Goal: Communication & Community: Answer question/provide support

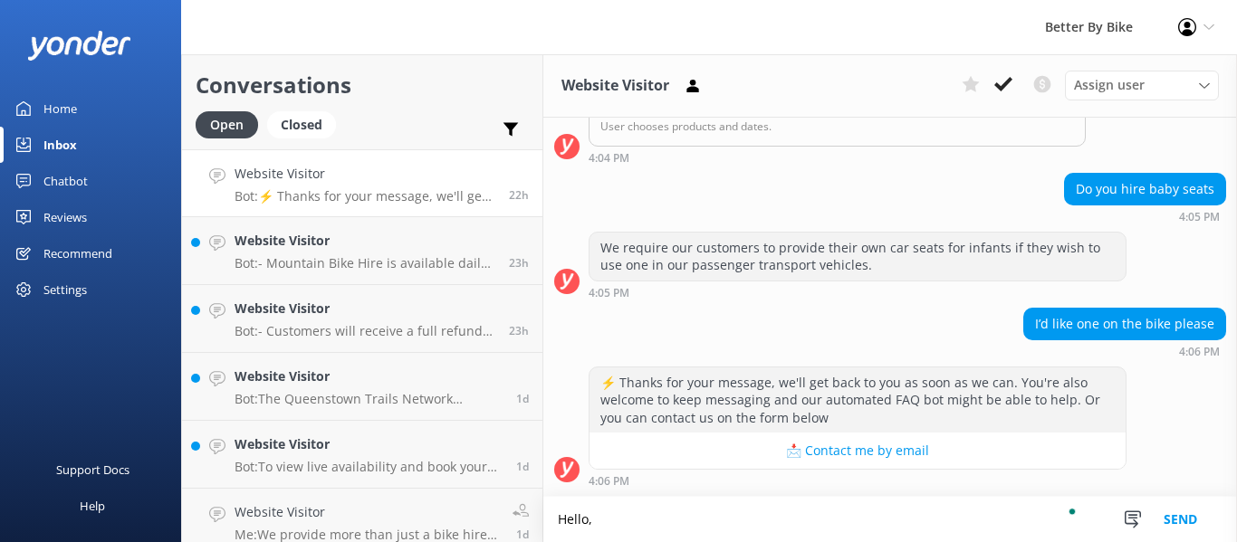
scroll to position [337, 0]
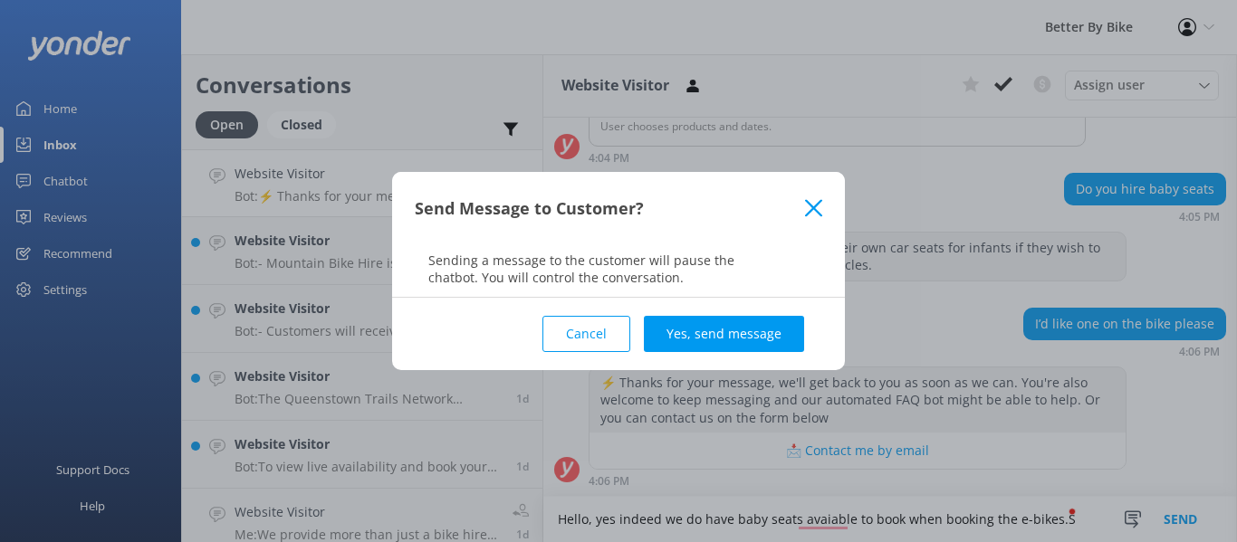
click at [812, 212] on icon at bounding box center [813, 208] width 17 height 18
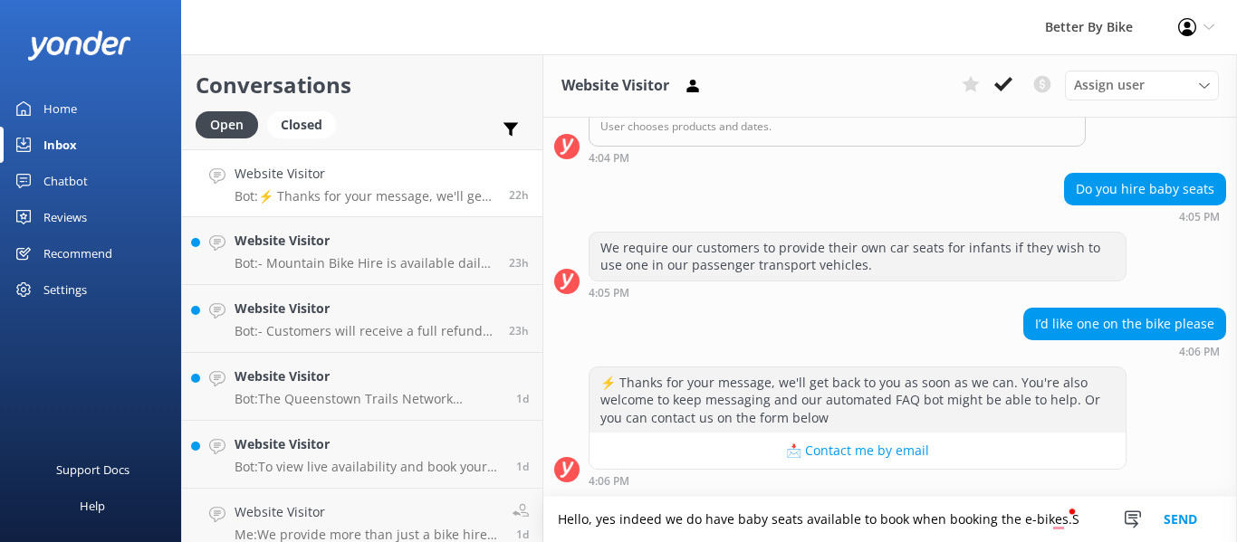
click at [1041, 523] on textarea "Hello, yes indeed we do have baby seats available to book when booking the e-bi…" at bounding box center [890, 519] width 694 height 45
click at [1056, 518] on textarea "Hello, yes indeed we do have baby seats available to book when booking the e-bi…" at bounding box center [890, 519] width 694 height 45
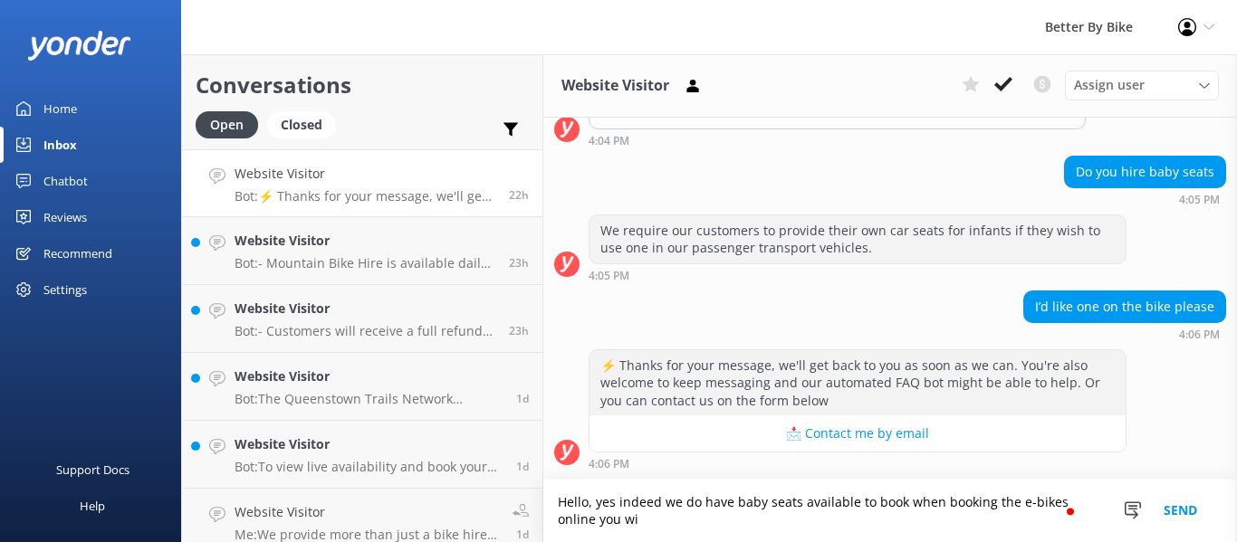
scroll to position [354, 0]
type textarea "Hello, yes indeed we do have baby seats available to book when booking the e-bi…"
click at [1163, 505] on button "Send" at bounding box center [1180, 511] width 68 height 62
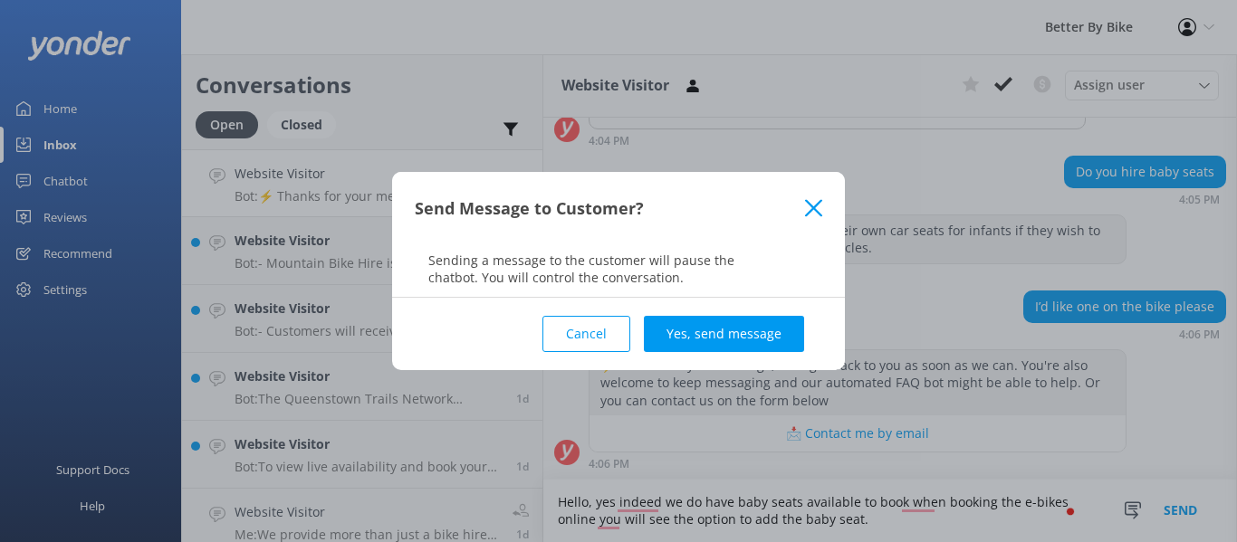
click at [747, 323] on button "Yes, send message" at bounding box center [724, 334] width 160 height 36
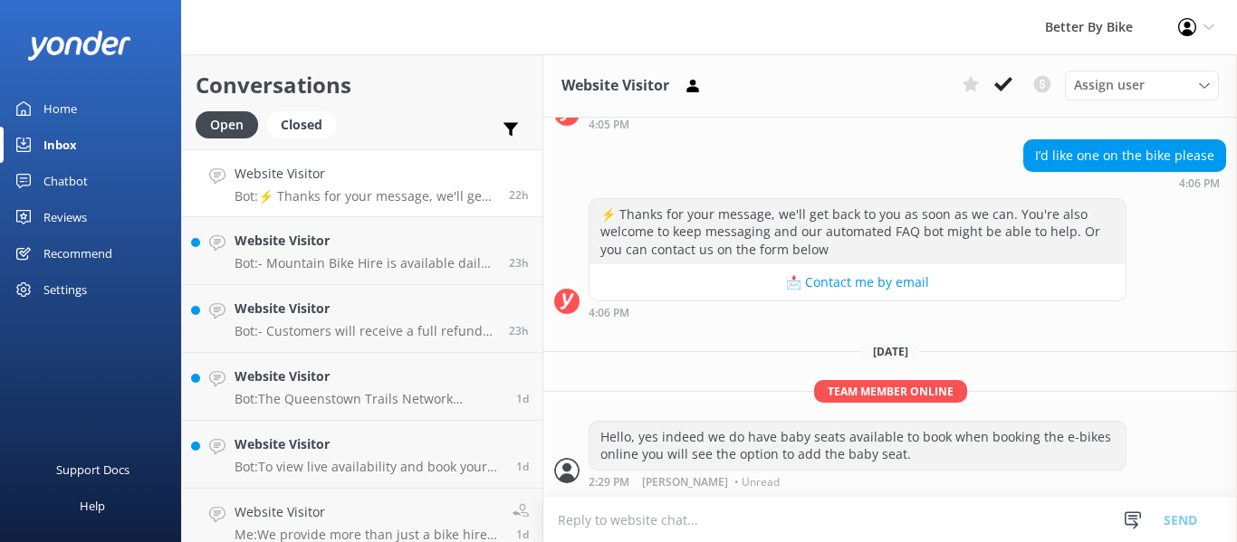
scroll to position [505, 0]
click at [331, 235] on h4 "Website Visitor" at bounding box center [365, 241] width 261 height 20
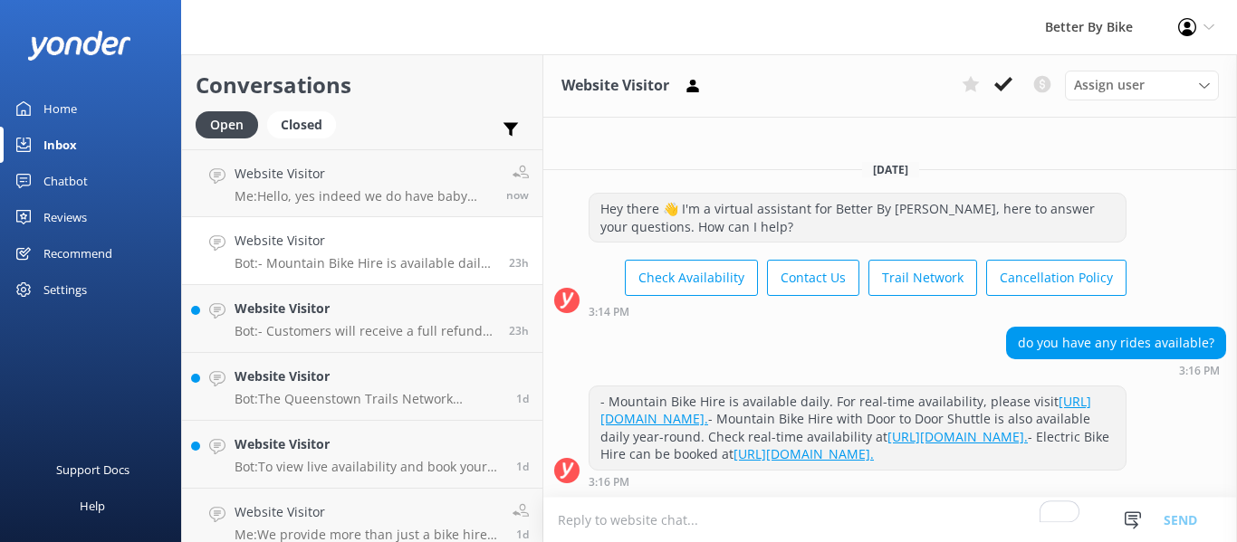
scroll to position [25, 0]
click at [681, 521] on textarea "To enrich screen reader interactions, please activate Accessibility in Grammarl…" at bounding box center [890, 520] width 694 height 44
click at [365, 315] on h4 "Website Visitor" at bounding box center [365, 309] width 261 height 20
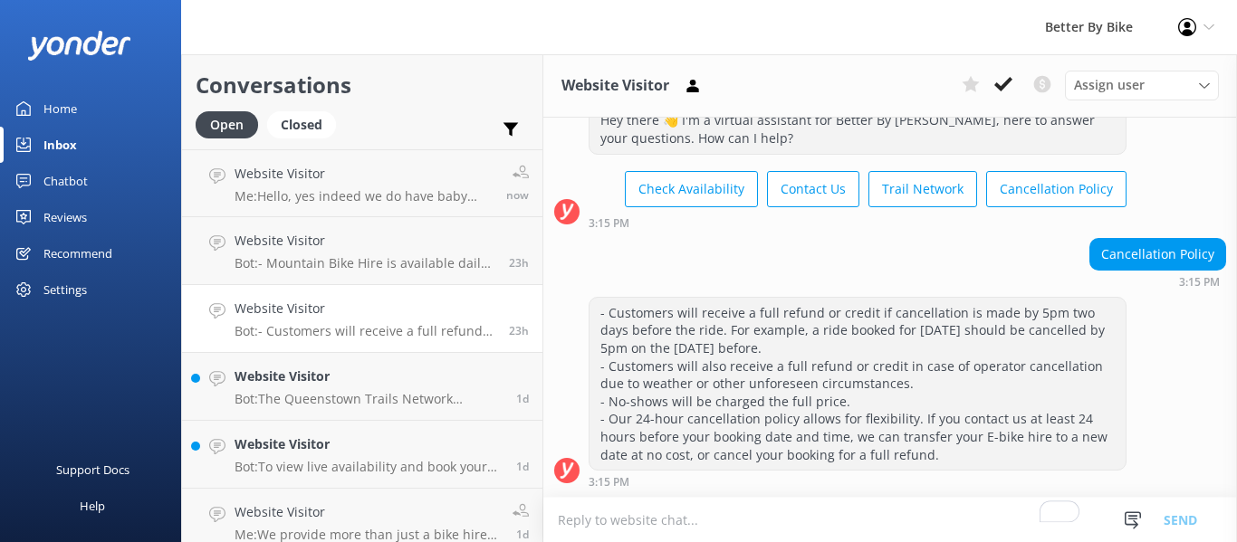
scroll to position [61, 0]
click at [336, 393] on p "Bot: The Queenstown Trails Network includes 130km of rides and is continuing to…" at bounding box center [369, 399] width 268 height 16
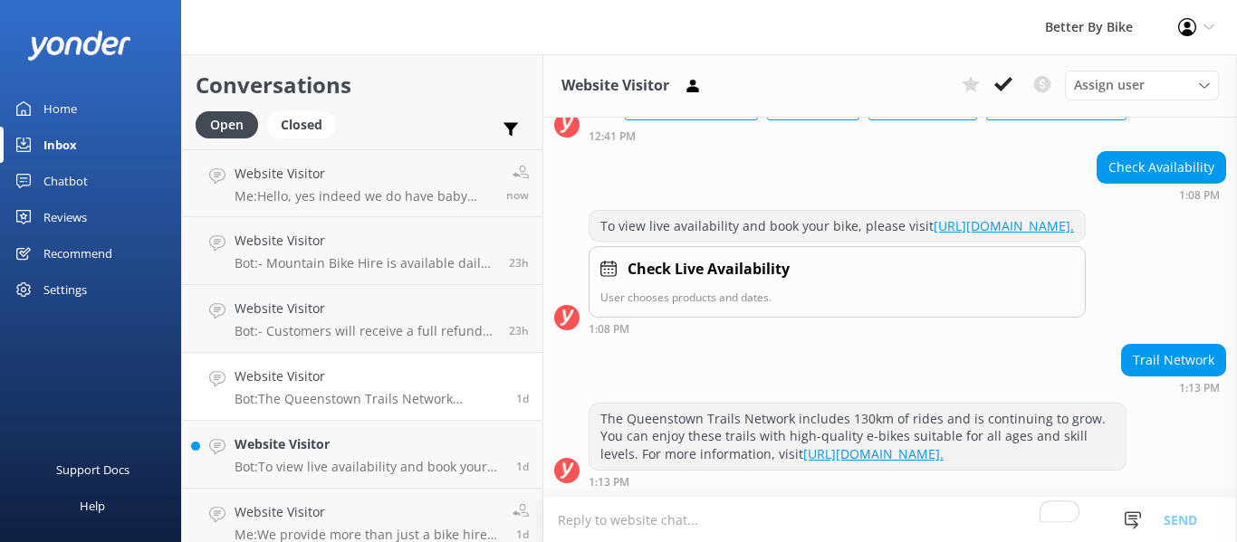
scroll to position [165, 0]
click at [314, 453] on h4 "Website Visitor" at bounding box center [369, 445] width 268 height 20
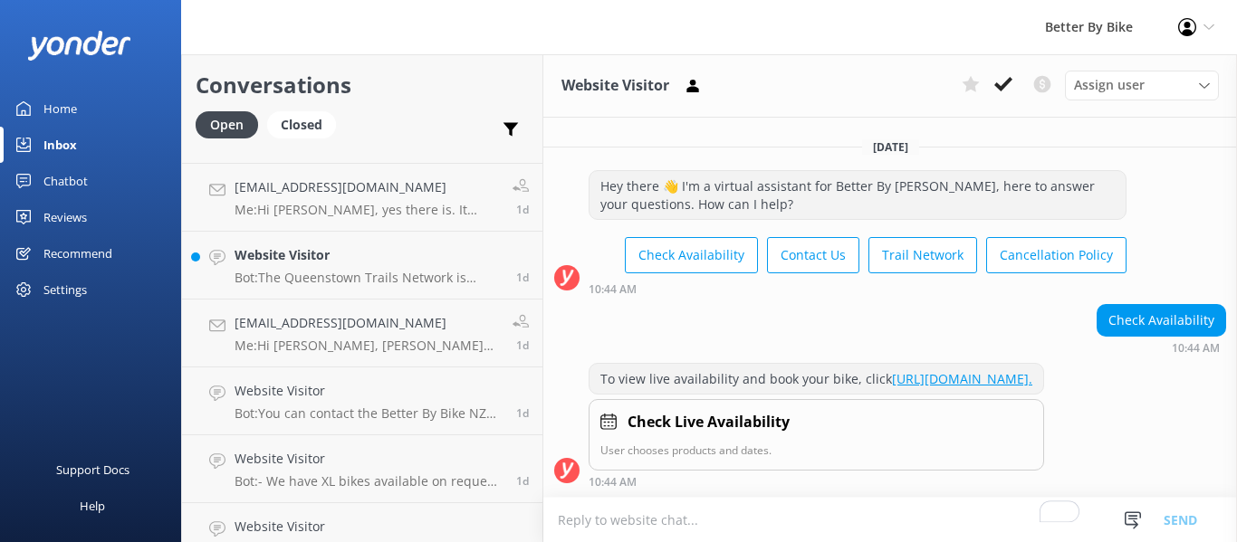
scroll to position [362, 0]
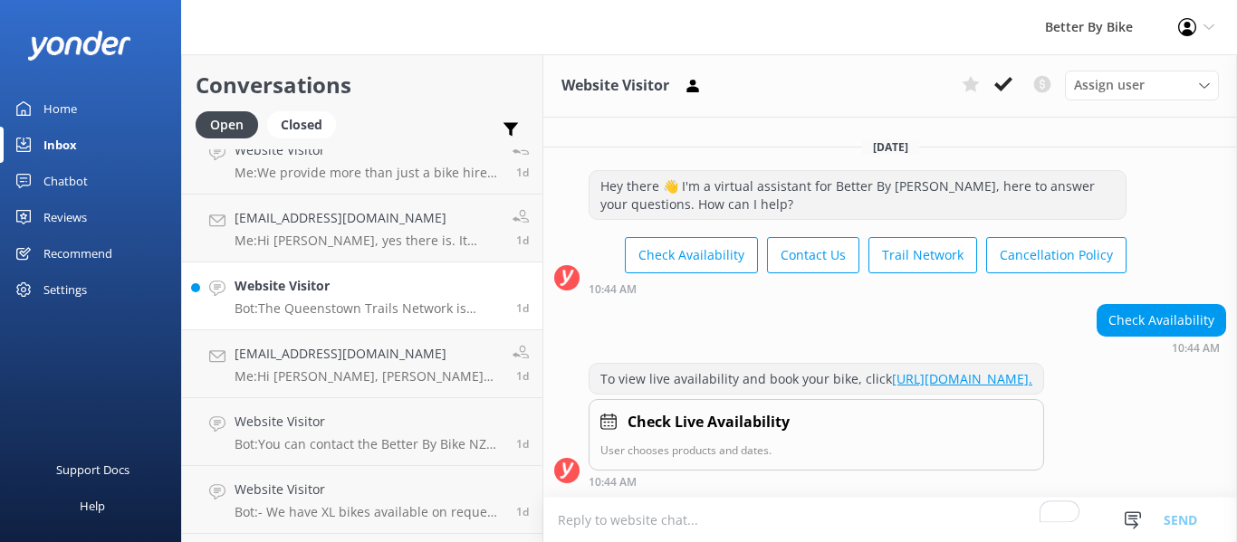
click at [388, 311] on p "Bot: The Queenstown Trails Network is [GEOGRAPHIC_DATA]'s favorite adventure, f…" at bounding box center [369, 309] width 268 height 16
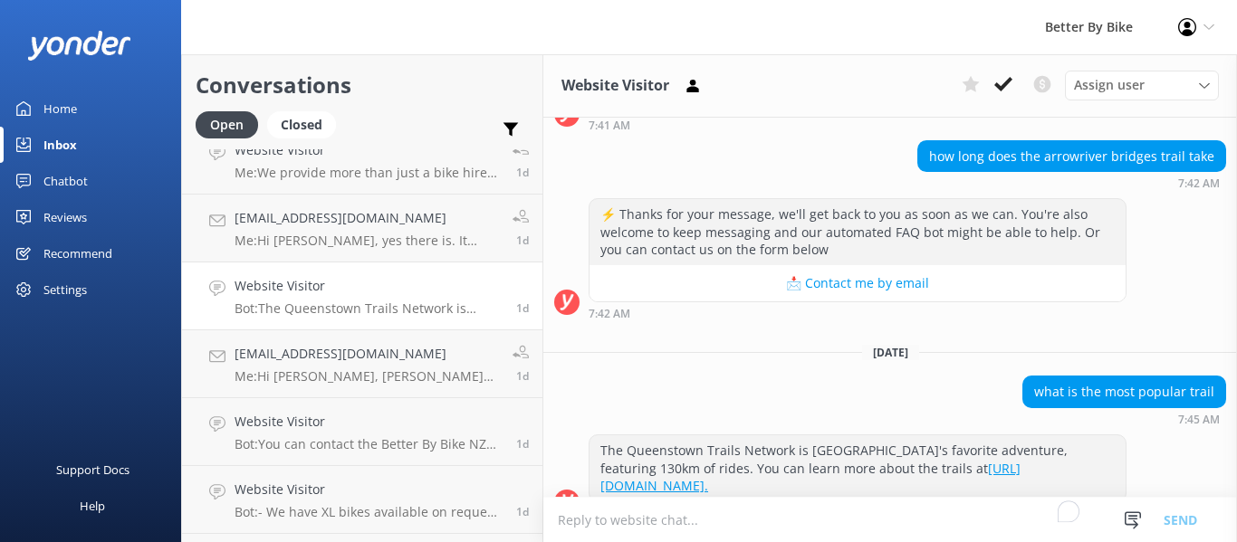
scroll to position [379, 0]
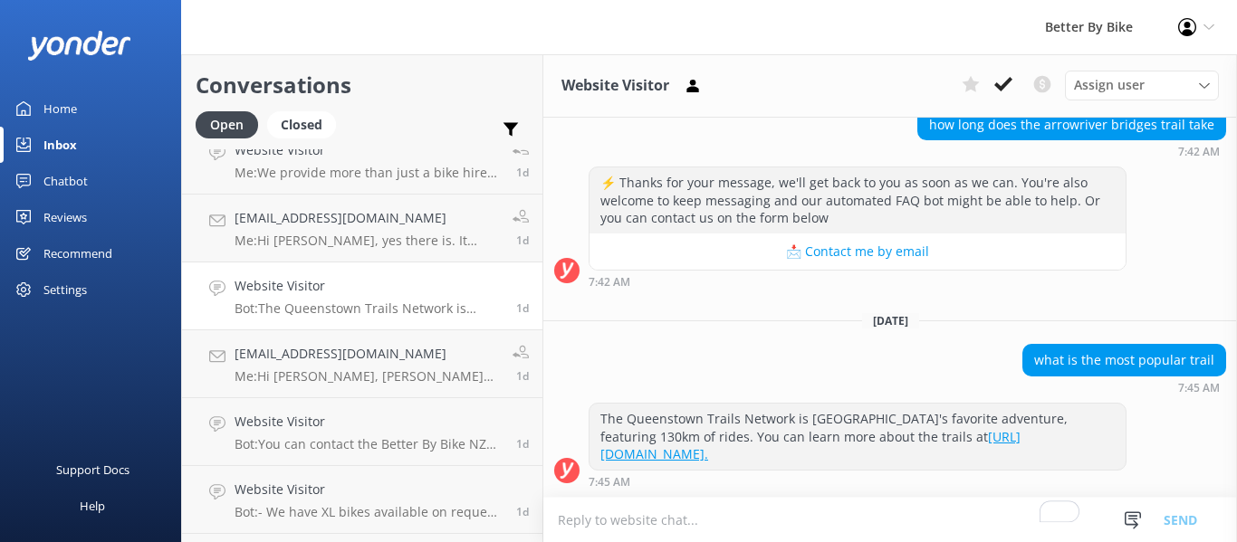
click at [685, 514] on textarea "To enrich screen reader interactions, please activate Accessibility in Grammarl…" at bounding box center [890, 520] width 694 height 44
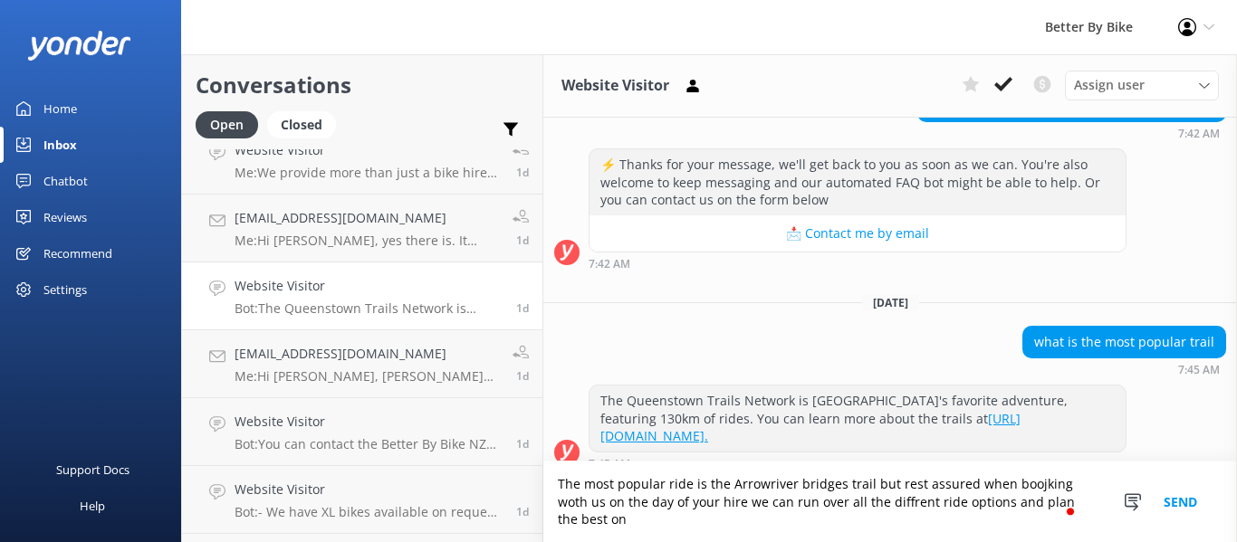
scroll to position [416, 0]
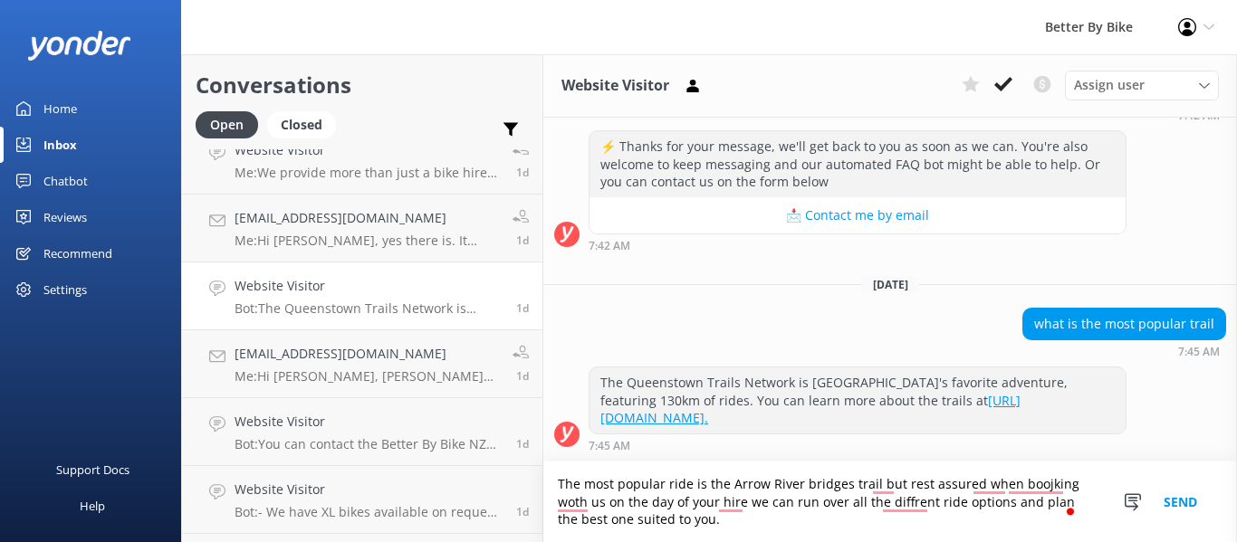
click at [869, 485] on textarea "The most popular ride is the Arrow River bridges trail but rest assured when bo…" at bounding box center [890, 502] width 694 height 81
click at [881, 526] on textarea "The most popular ride is the Arrow River bridges trail out to the [GEOGRAPHIC_D…" at bounding box center [890, 502] width 694 height 81
type textarea "The most popular ride is the Arrow River bridges trail out to the [GEOGRAPHIC_D…"
click at [1185, 499] on button "Send" at bounding box center [1180, 502] width 68 height 81
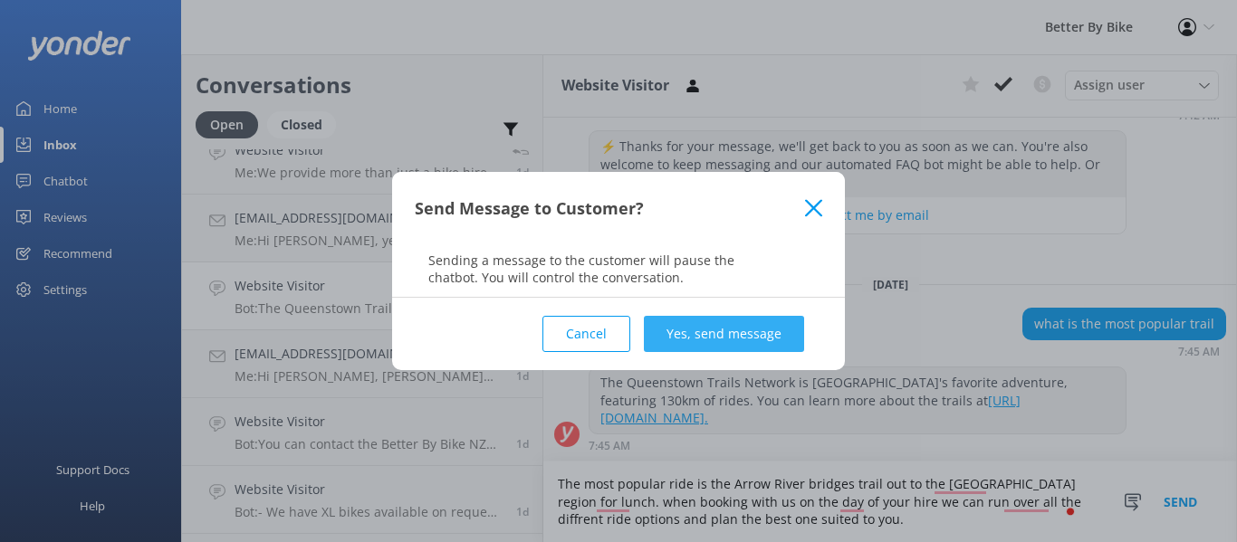
click at [713, 332] on button "Yes, send message" at bounding box center [724, 334] width 160 height 36
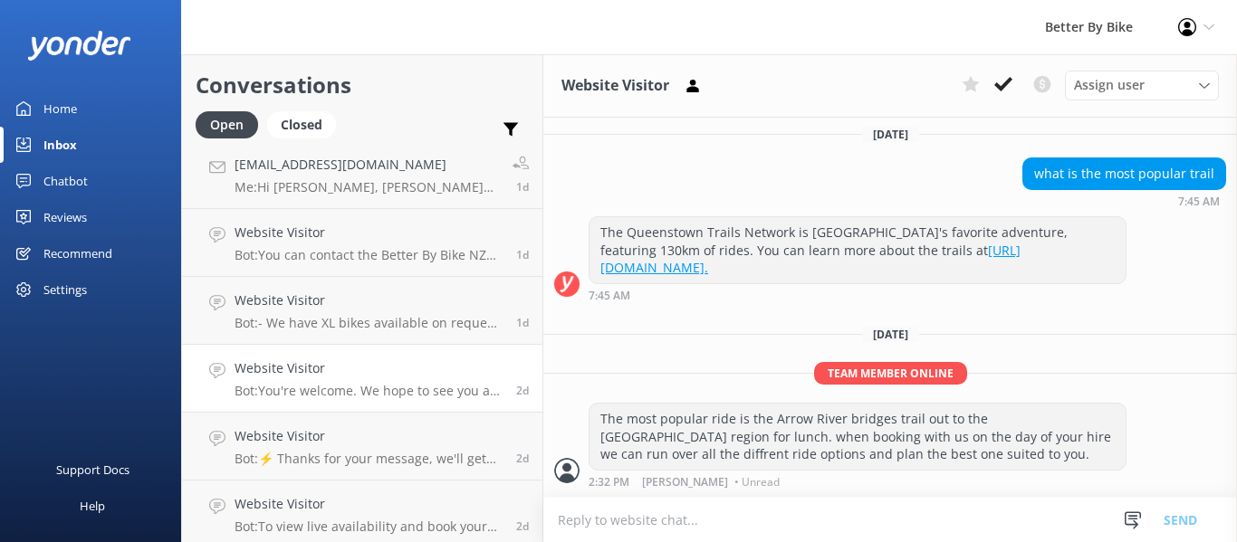
scroll to position [558, 0]
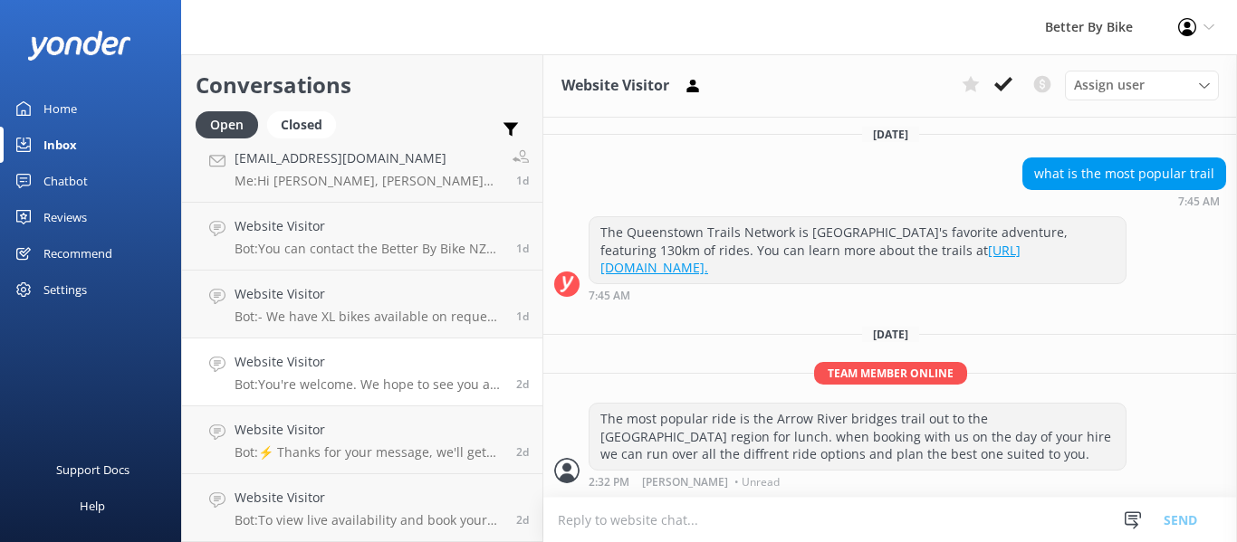
click at [363, 367] on h4 "Website Visitor" at bounding box center [369, 362] width 268 height 20
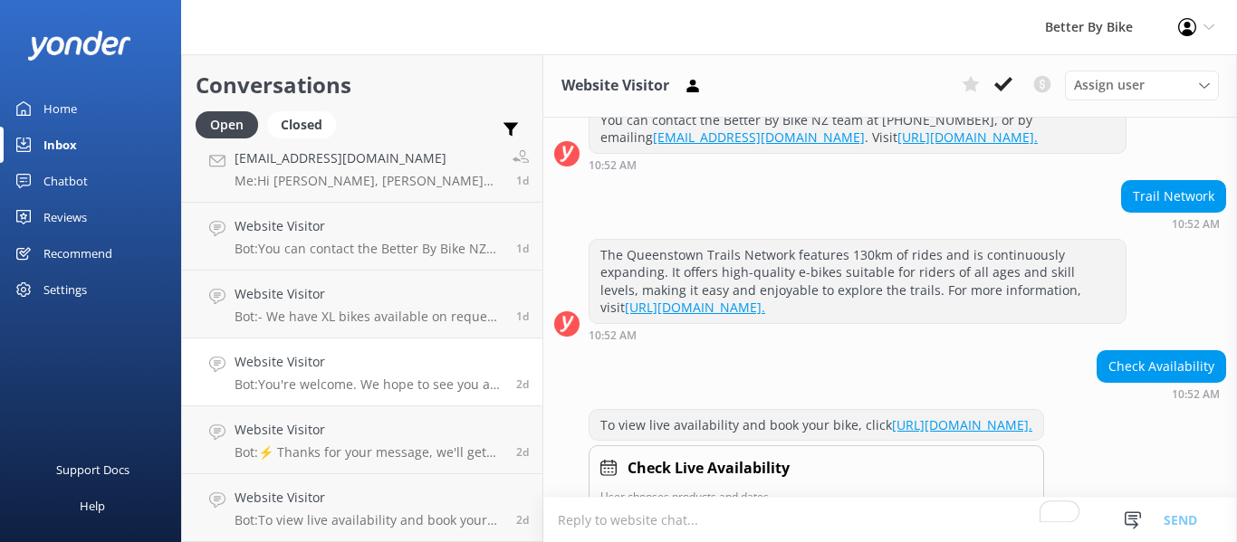
scroll to position [810, 0]
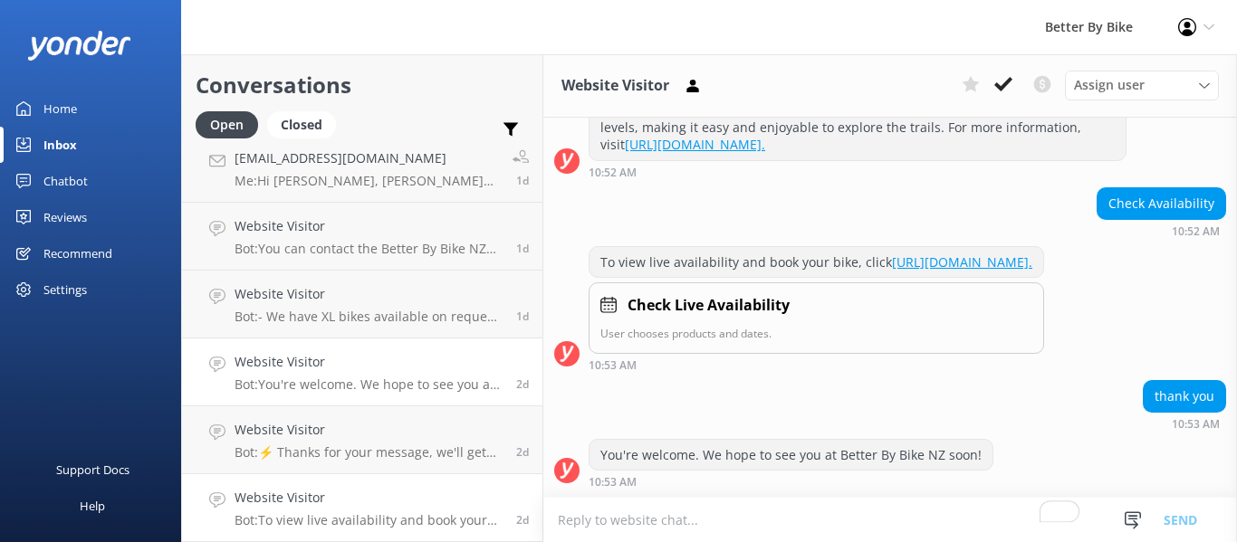
click at [366, 507] on h4 "Website Visitor" at bounding box center [369, 498] width 268 height 20
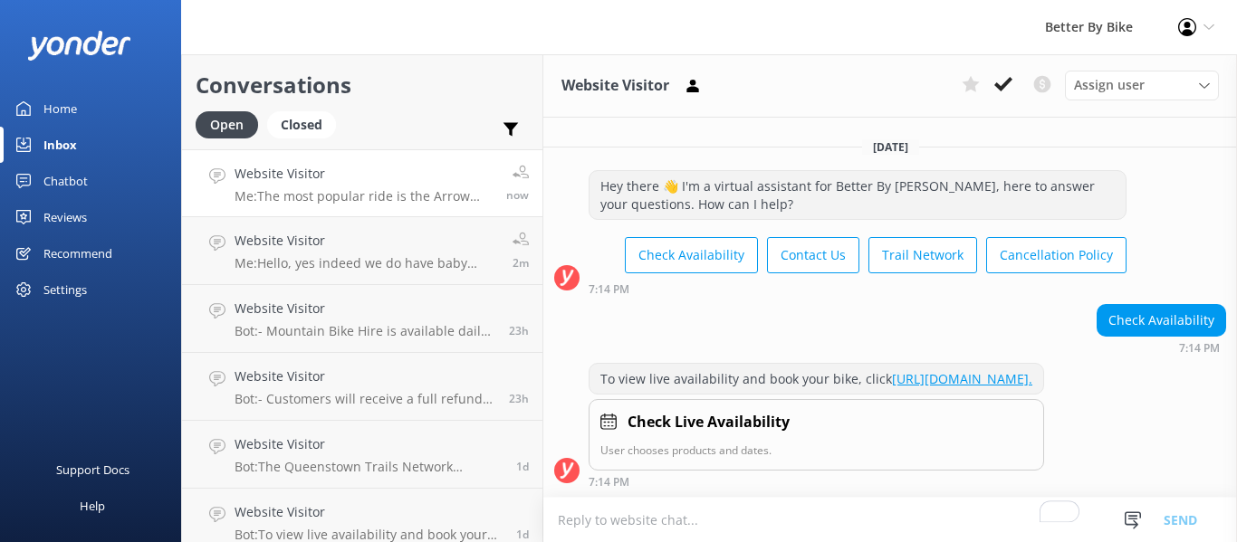
click at [313, 187] on div "Website Visitor Me: The most popular ride is the Arrow River bridges trail out …" at bounding box center [364, 183] width 258 height 39
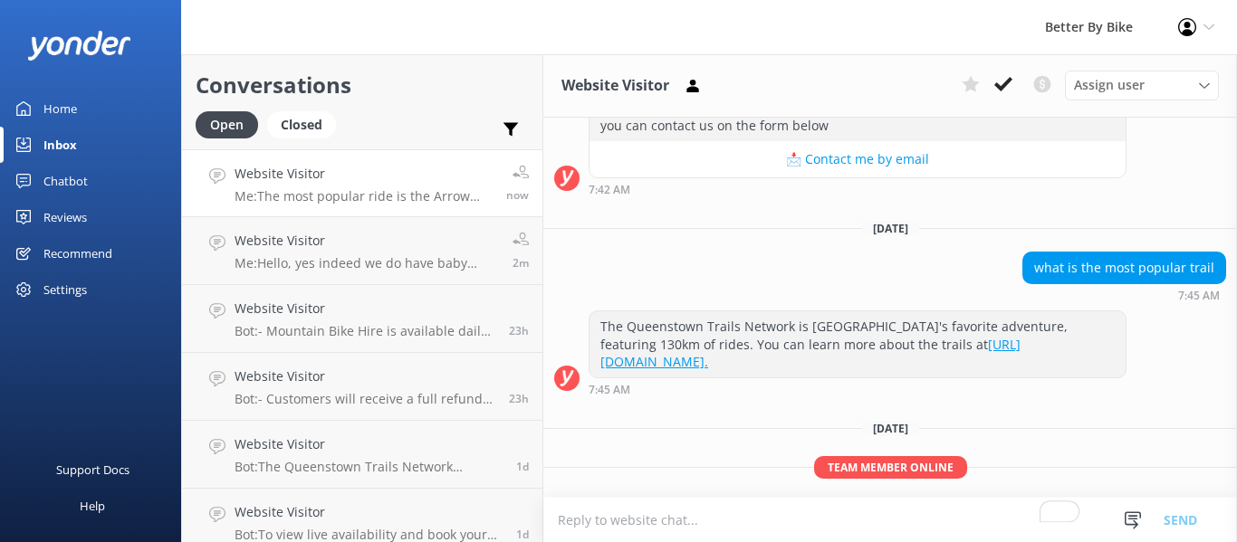
scroll to position [385, 0]
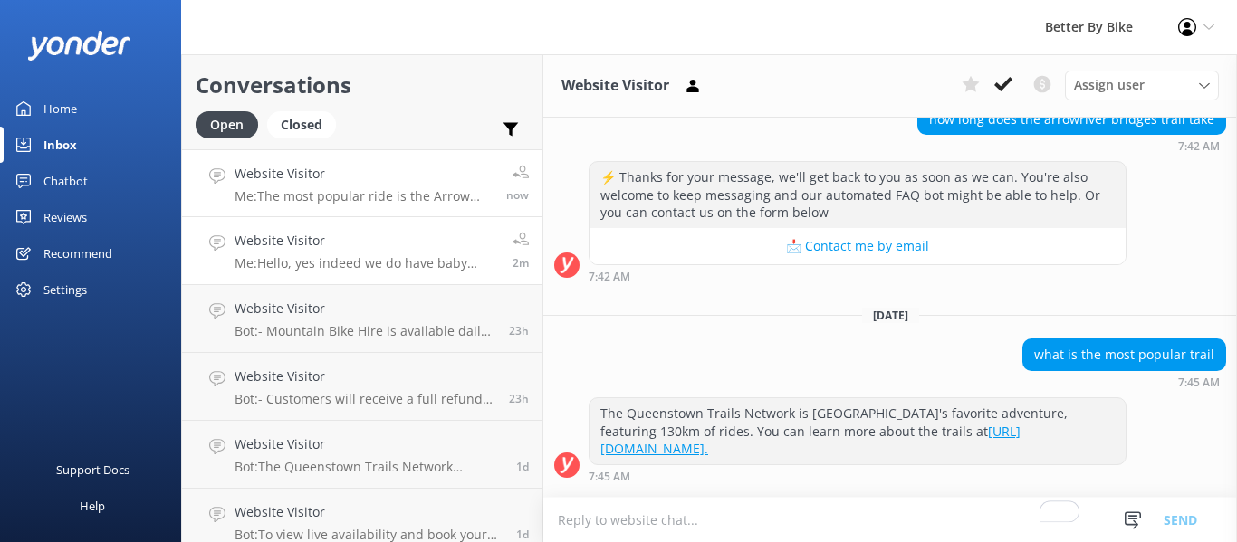
click at [356, 257] on p "Me: Hello, yes indeed we do have baby seats available to book when booking the …" at bounding box center [367, 263] width 264 height 16
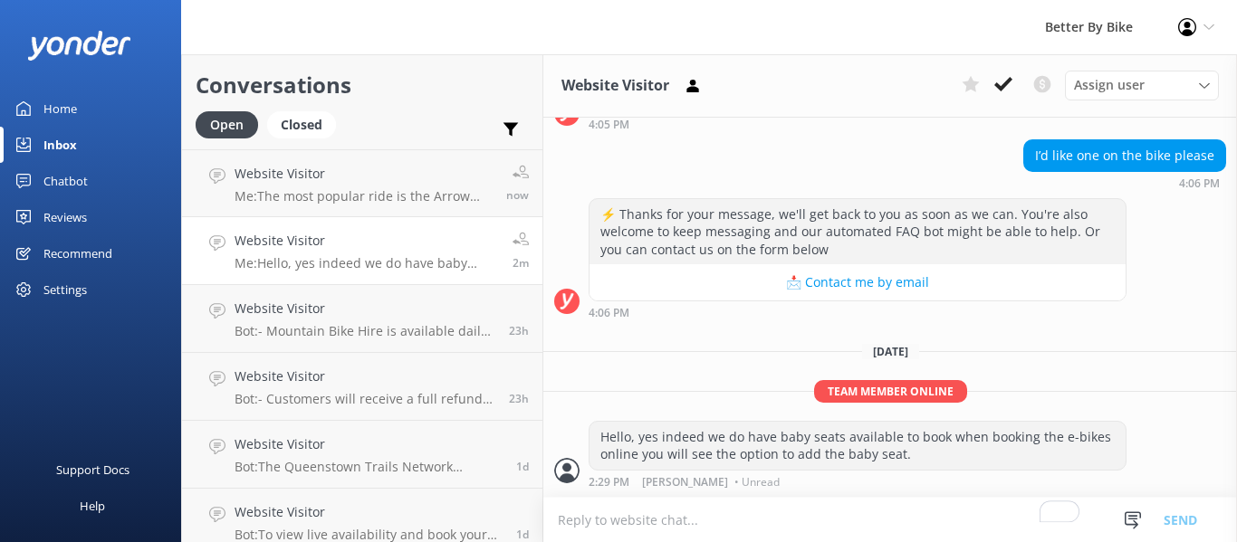
scroll to position [505, 0]
click at [352, 321] on div "Website Visitor Bot: - Mountain Bike Hire is available daily. For real-time ava…" at bounding box center [365, 319] width 261 height 40
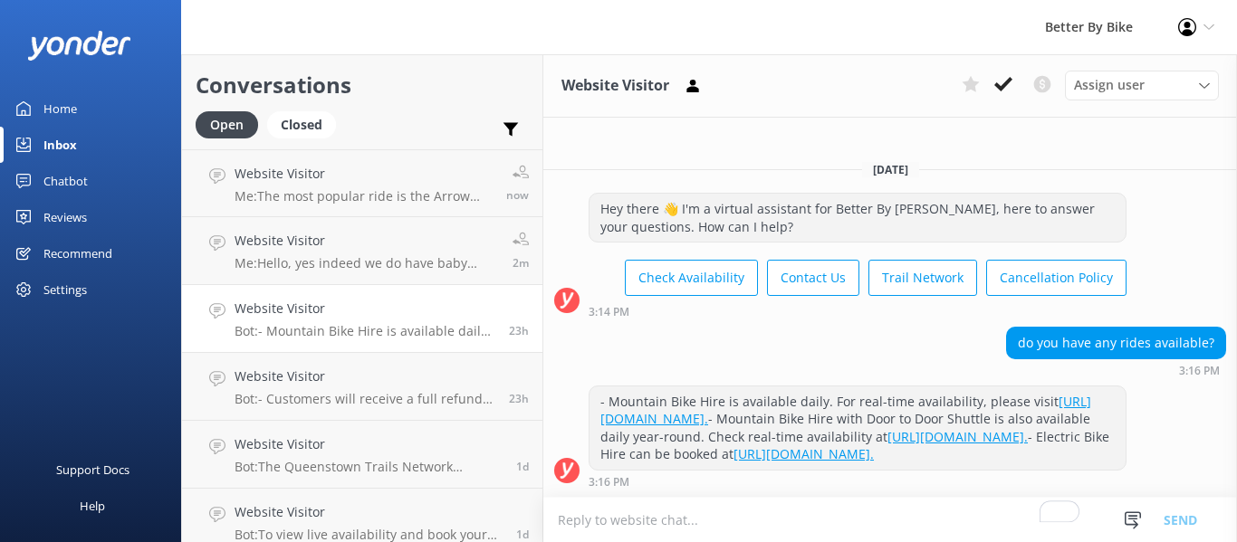
scroll to position [25, 0]
click at [330, 383] on h4 "Website Visitor" at bounding box center [365, 377] width 261 height 20
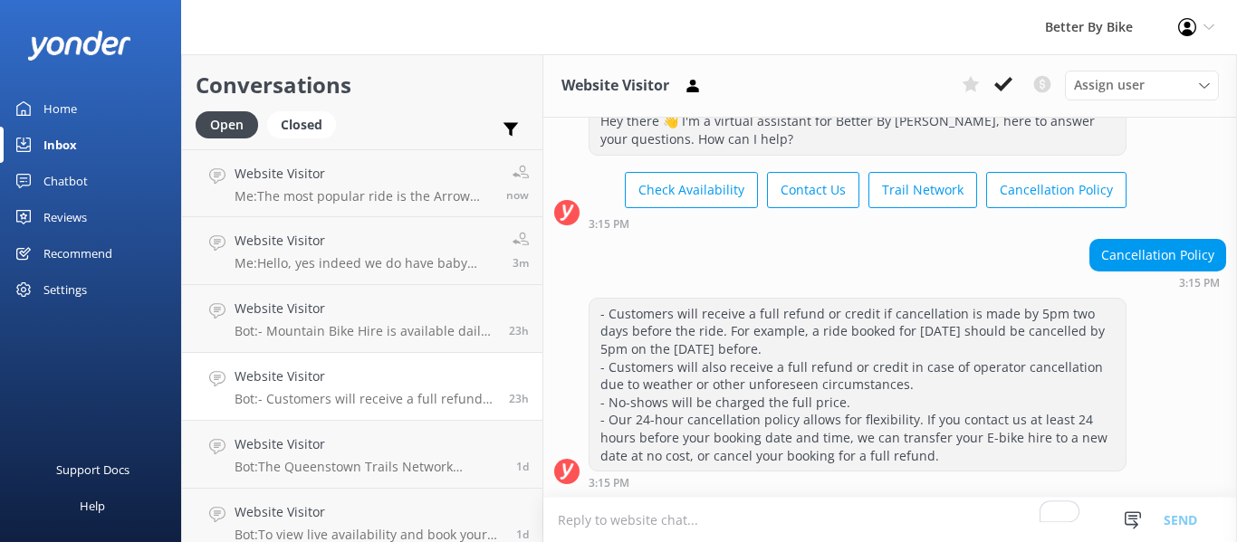
scroll to position [61, 0]
click at [324, 434] on link "Website Visitor Bot: The Queenstown Trails Network includes 130km of rides and …" at bounding box center [362, 455] width 360 height 68
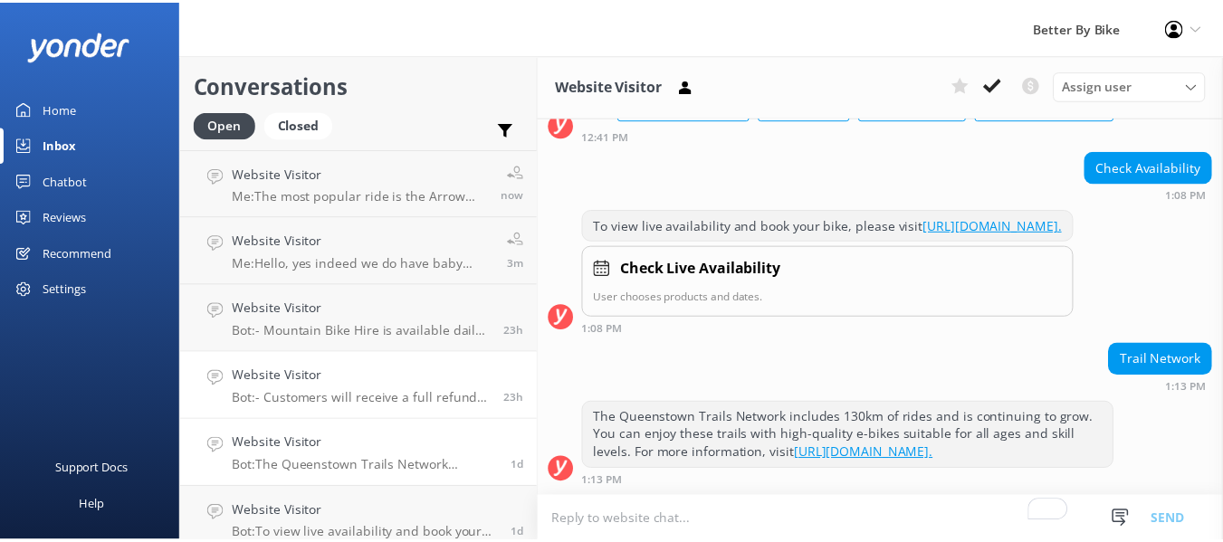
scroll to position [165, 0]
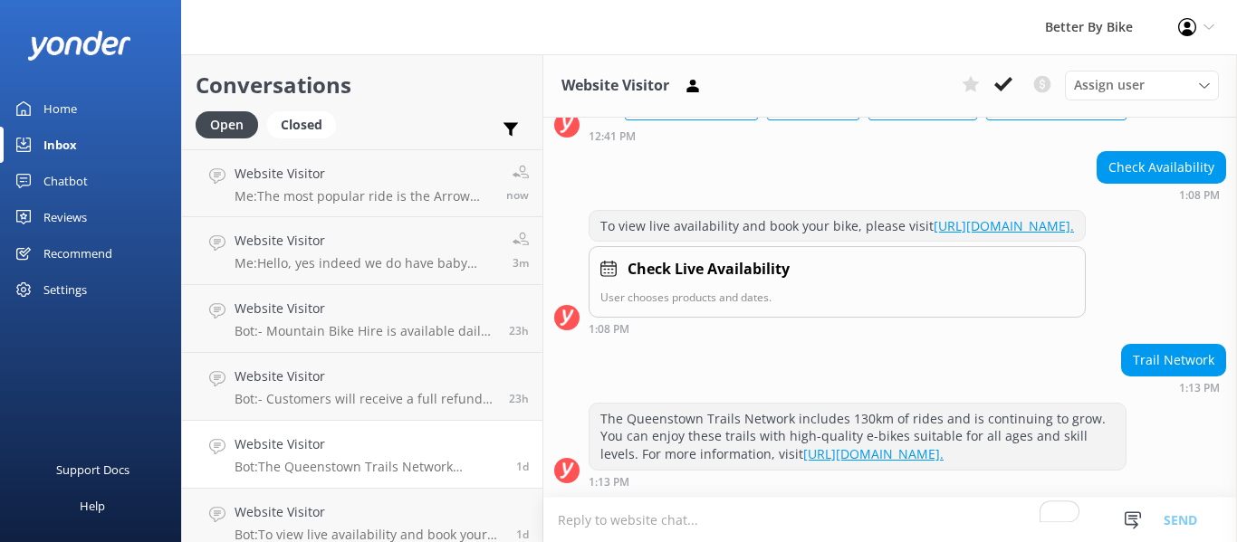
click at [72, 145] on div "Inbox" at bounding box center [60, 145] width 34 height 36
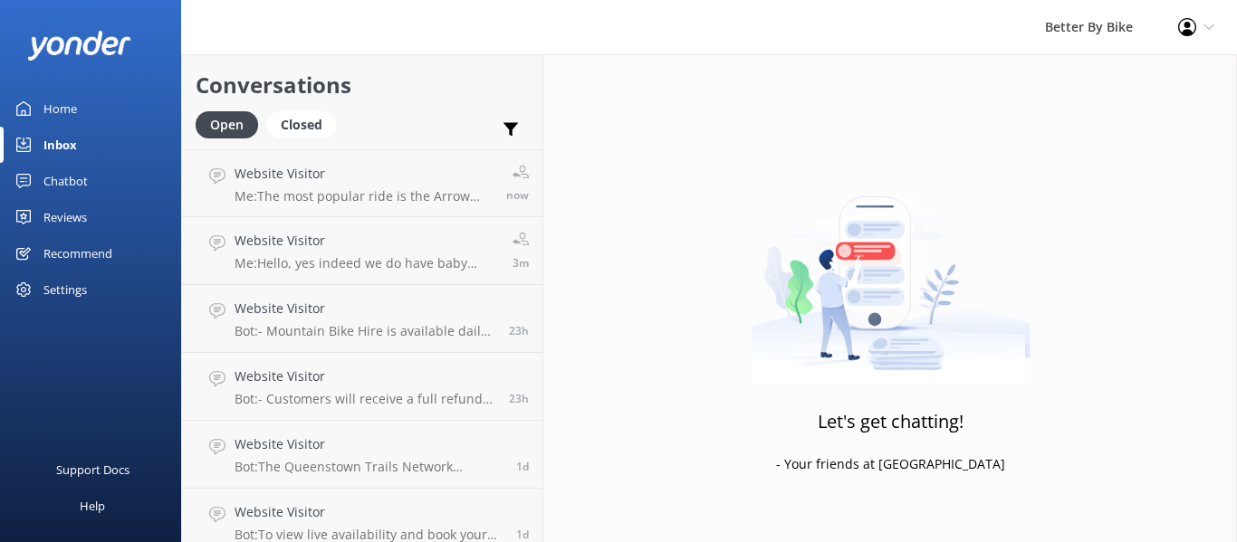
click at [61, 105] on div "Home" at bounding box center [60, 109] width 34 height 36
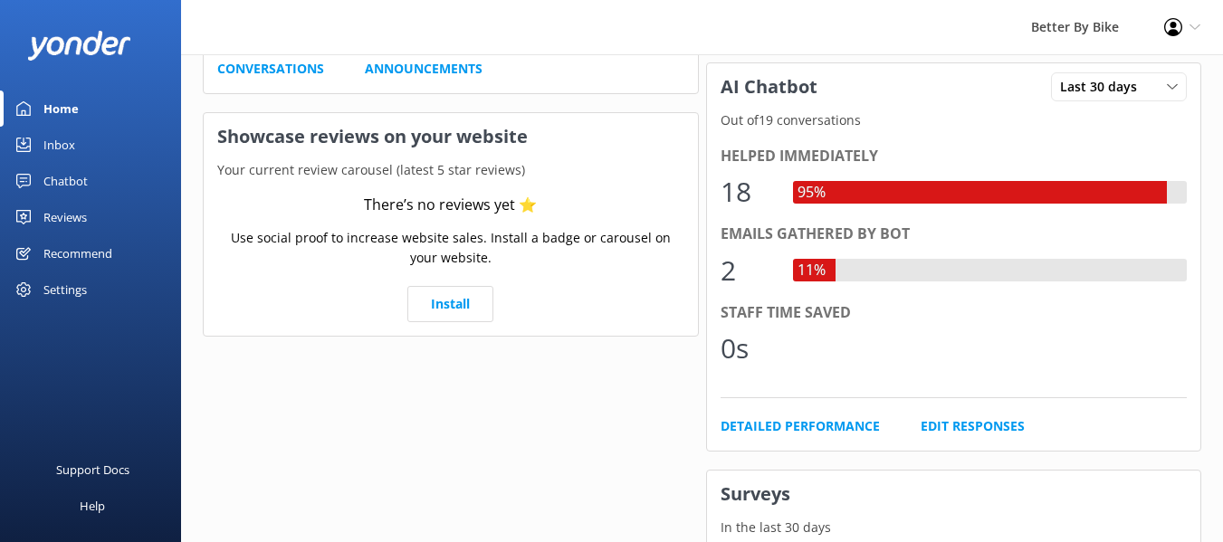
scroll to position [378, 0]
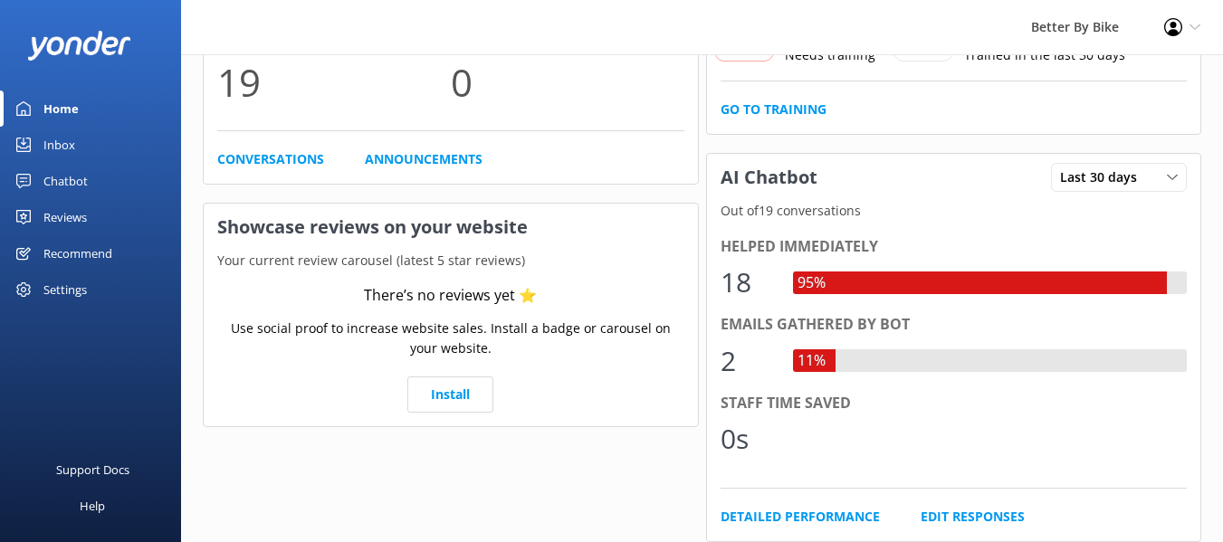
scroll to position [196, 0]
click at [62, 212] on div "Reviews" at bounding box center [64, 217] width 43 height 36
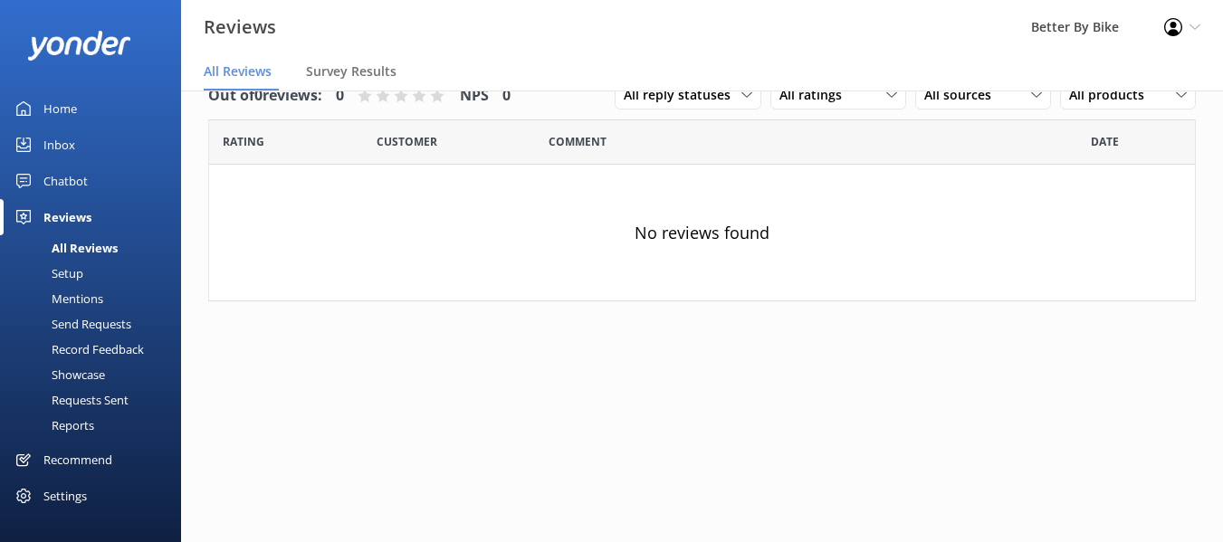
click at [82, 460] on div "Recommend" at bounding box center [77, 460] width 69 height 36
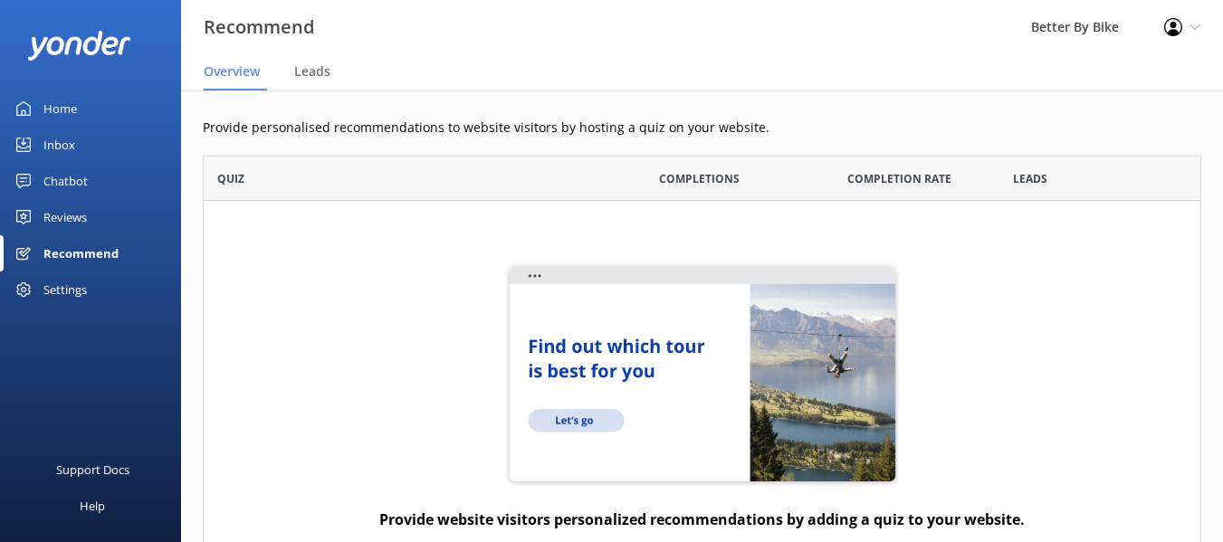
click at [51, 111] on div "Home" at bounding box center [60, 109] width 34 height 36
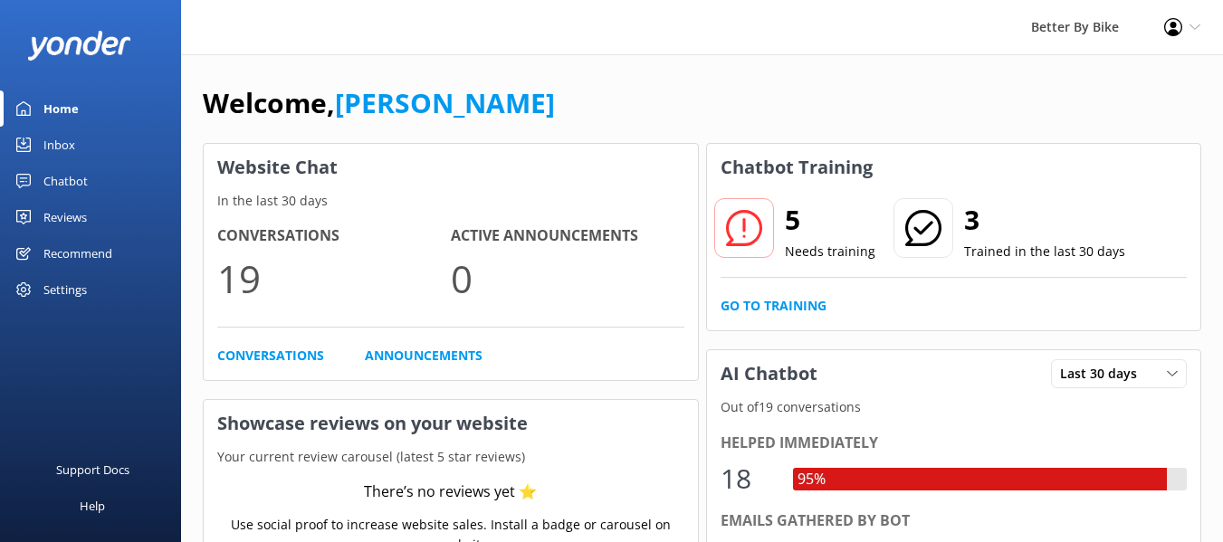
click at [743, 237] on use at bounding box center [743, 228] width 36 height 36
click at [753, 219] on icon at bounding box center [744, 228] width 36 height 36
click at [780, 307] on link "Go to Training" at bounding box center [774, 306] width 106 height 20
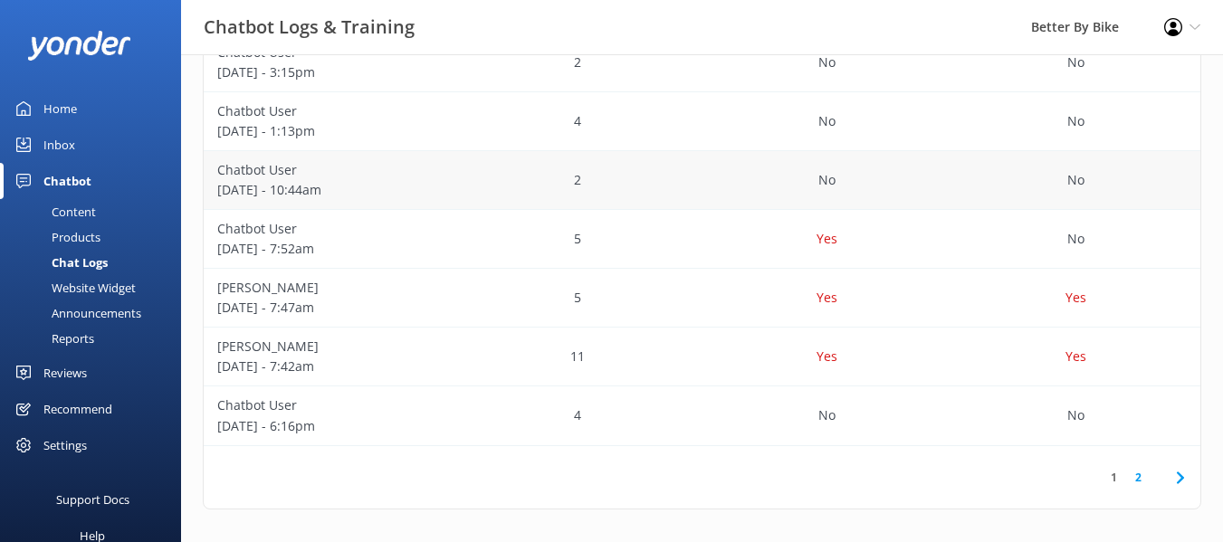
scroll to position [584, 0]
click at [1142, 475] on link "2" at bounding box center [1138, 473] width 24 height 17
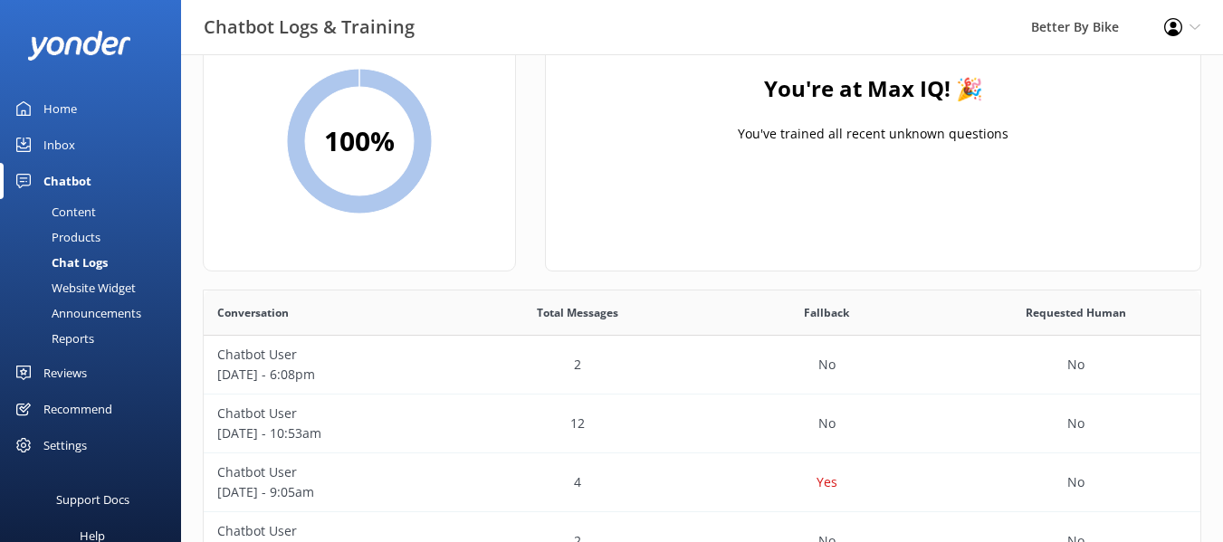
scroll to position [72, 0]
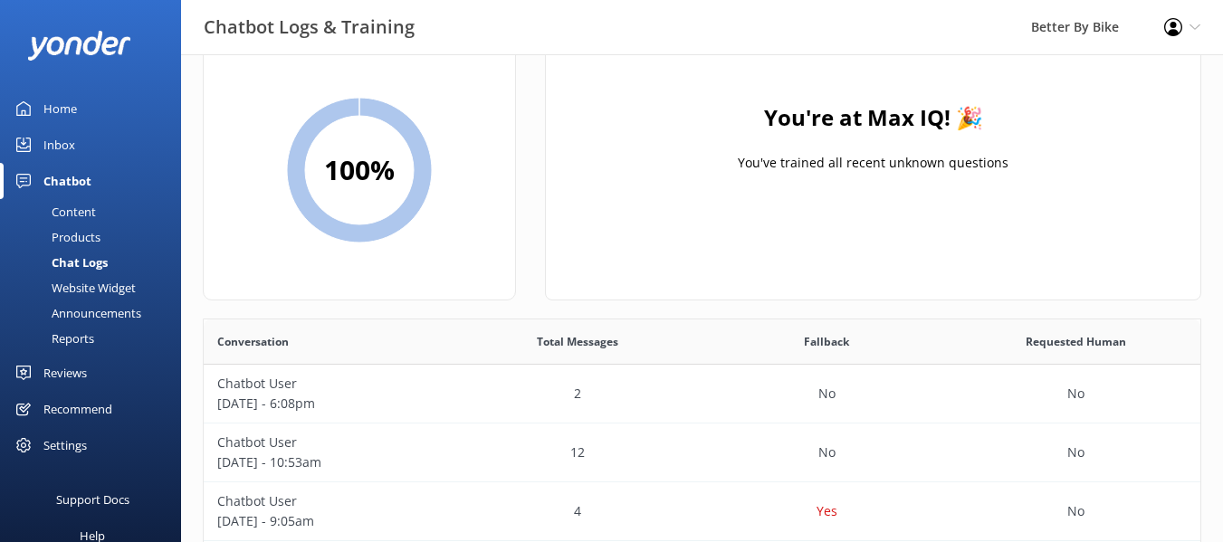
click at [59, 105] on div "Home" at bounding box center [60, 109] width 34 height 36
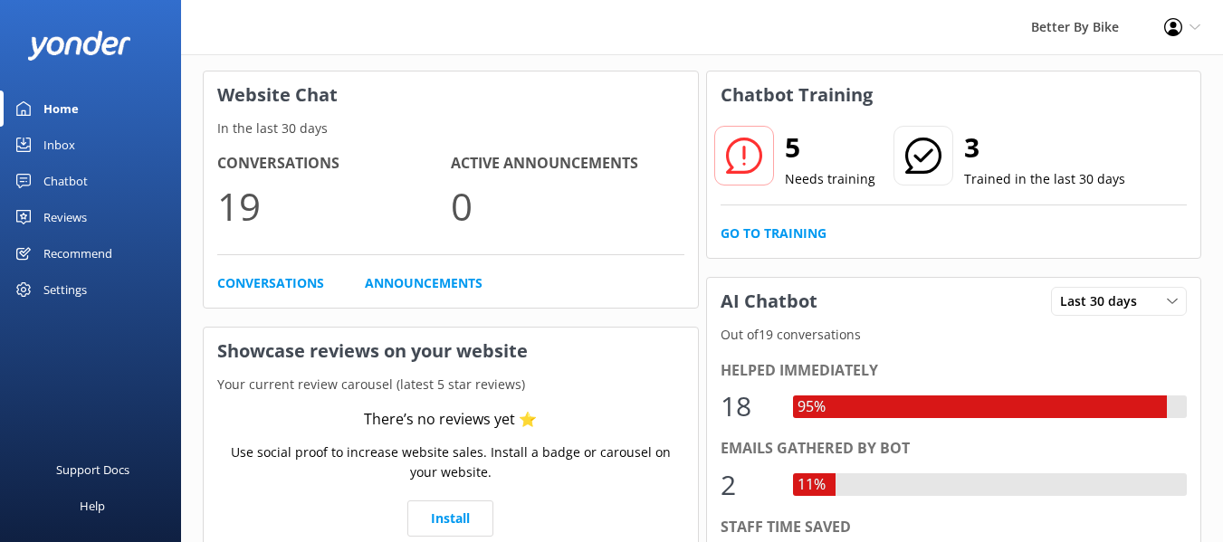
click at [1084, 32] on div "Better By Bike" at bounding box center [1075, 27] width 133 height 54
click at [1068, 27] on div "Better By Bike" at bounding box center [1075, 27] width 133 height 54
click at [1187, 25] on div "Profile Settings Logout" at bounding box center [1182, 27] width 81 height 54
click at [696, 35] on div "Better By Bike Profile Settings Logout" at bounding box center [611, 27] width 1223 height 54
click at [752, 157] on icon at bounding box center [744, 156] width 36 height 36
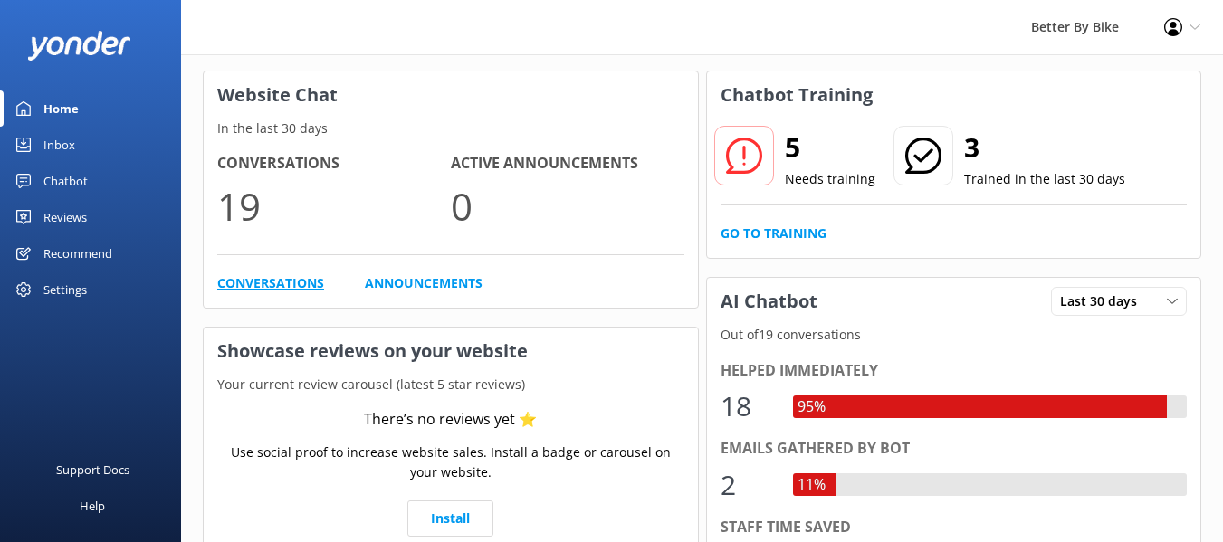
click at [283, 277] on link "Conversations" at bounding box center [270, 283] width 107 height 20
